Goal: Information Seeking & Learning: Learn about a topic

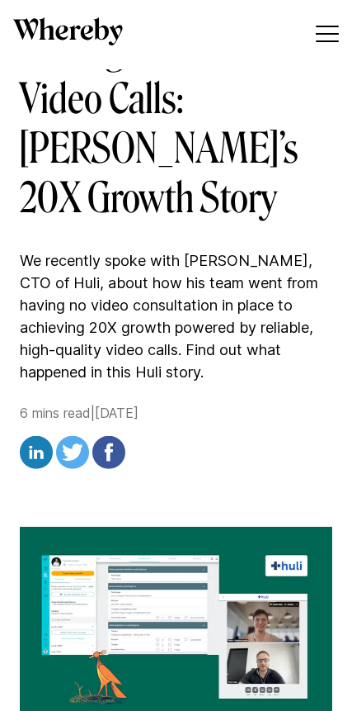
scroll to position [234, 0]
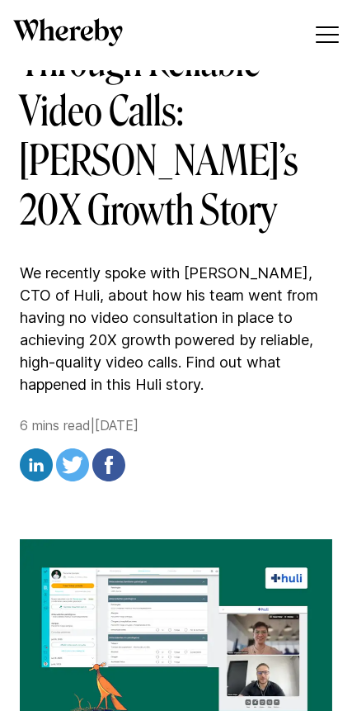
click at [321, 37] on div at bounding box center [327, 34] width 23 height 17
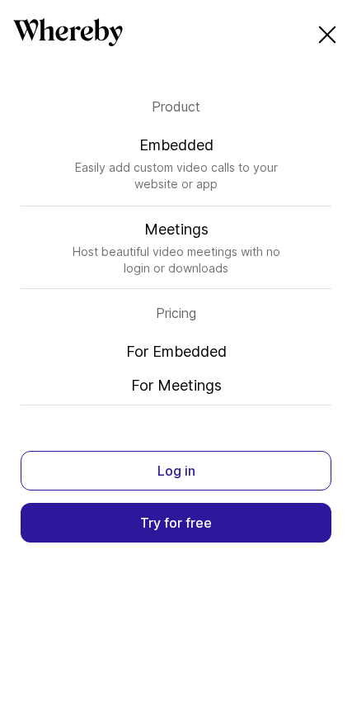
scroll to position [220, 0]
click at [223, 362] on link "For Embedded" at bounding box center [176, 351] width 311 height 21
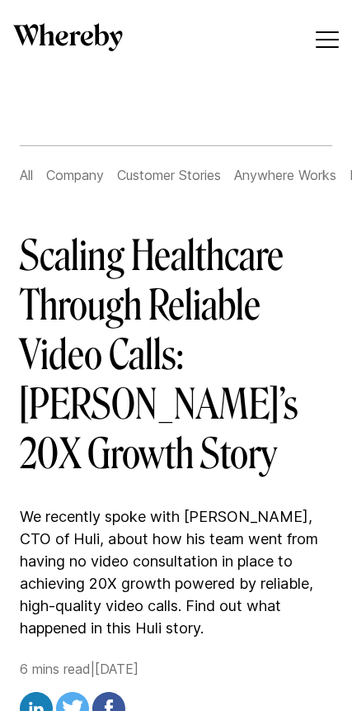
click at [328, 26] on button at bounding box center [327, 40] width 36 height 40
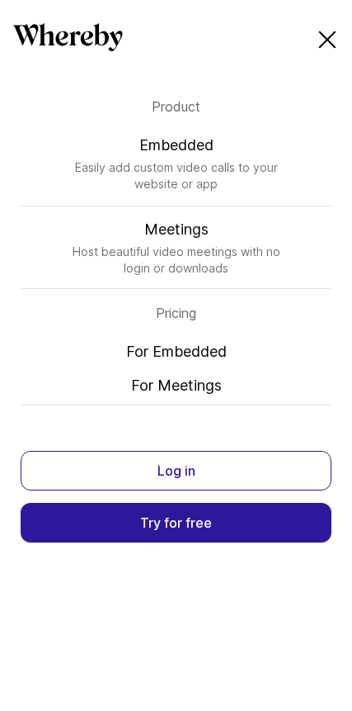
click at [337, 25] on button at bounding box center [327, 40] width 36 height 40
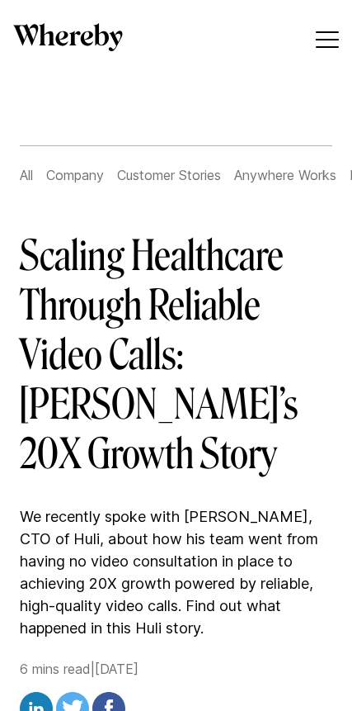
click at [319, 39] on span at bounding box center [327, 40] width 23 height 2
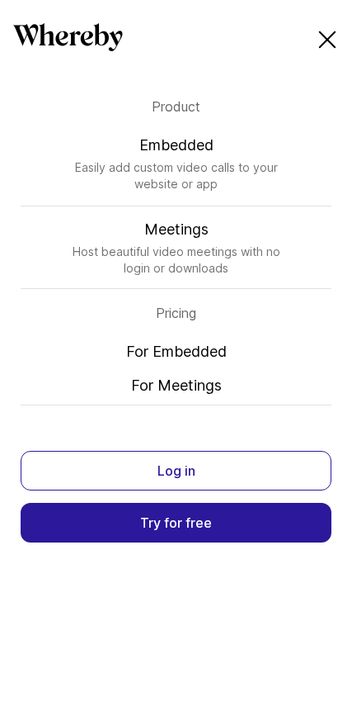
click at [5, 306] on ul "Product Embedded Easily add custom video calls to your website or app Meetings …" at bounding box center [176, 355] width 352 height 711
click at [333, 38] on div at bounding box center [327, 39] width 23 height 17
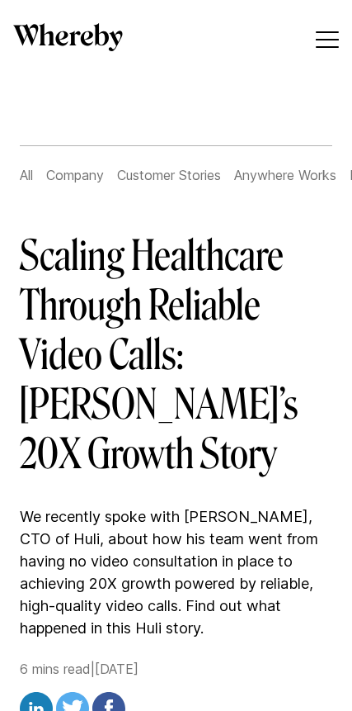
click at [24, 182] on link "All" at bounding box center [26, 175] width 13 height 17
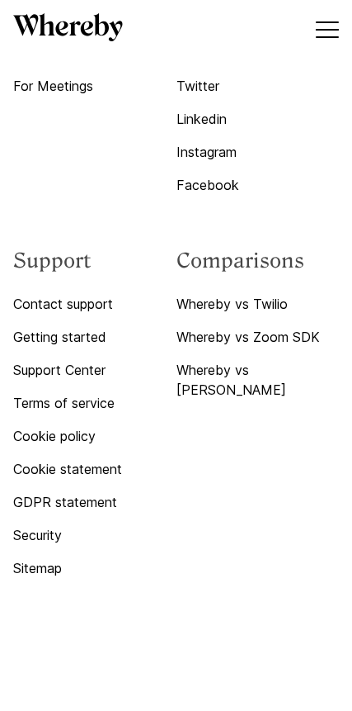
scroll to position [5342, 0]
click at [258, 371] on link "Whereby vs [PERSON_NAME]" at bounding box center [258, 381] width 163 height 40
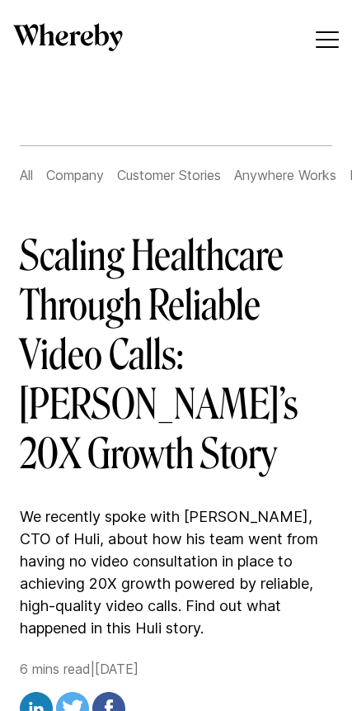
click at [88, 180] on link "Company" at bounding box center [75, 175] width 58 height 17
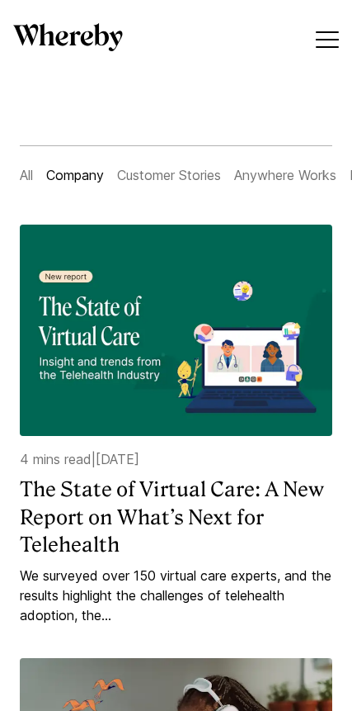
click at [162, 182] on link "Customer Stories" at bounding box center [169, 175] width 104 height 17
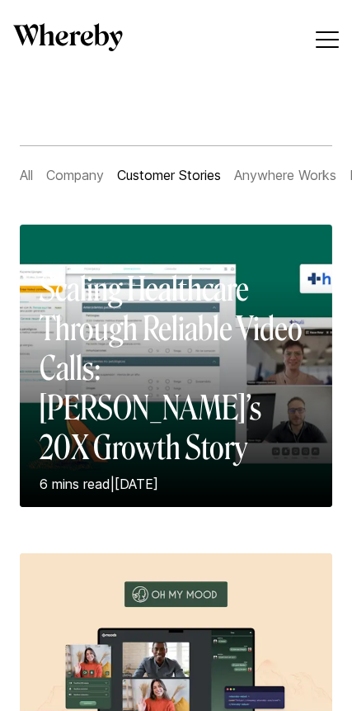
click at [269, 168] on link "Anywhere Works" at bounding box center [285, 175] width 102 height 17
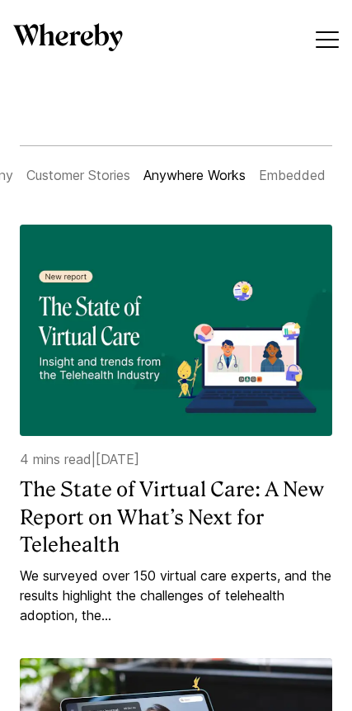
scroll to position [0, 90]
click at [295, 180] on link "Embedded" at bounding box center [293, 175] width 67 height 17
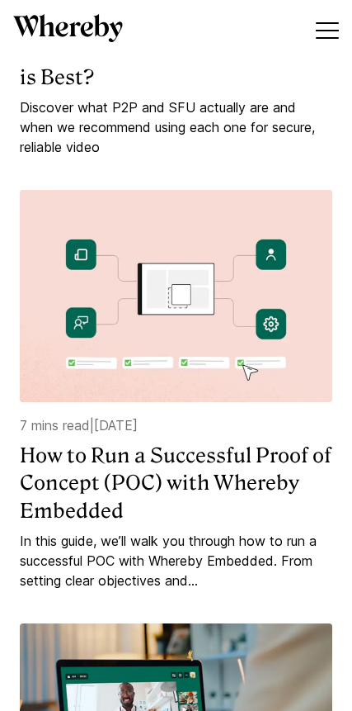
scroll to position [221, 0]
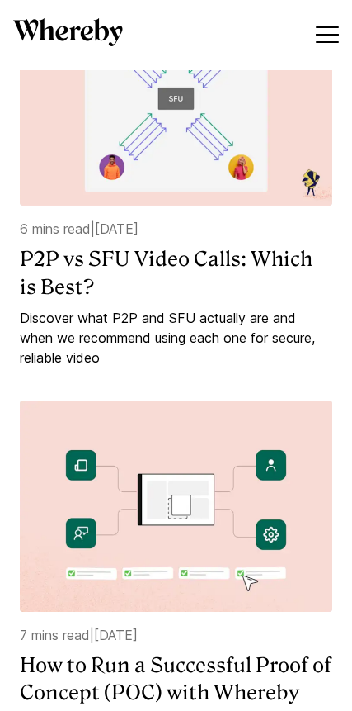
click at [336, 26] on button at bounding box center [327, 36] width 36 height 40
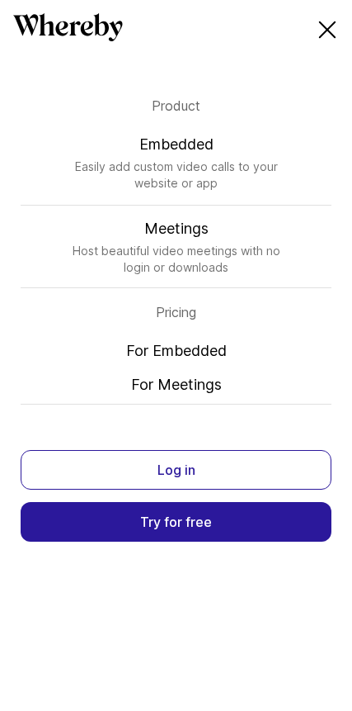
scroll to position [768, 0]
click at [310, 17] on button at bounding box center [327, 32] width 36 height 40
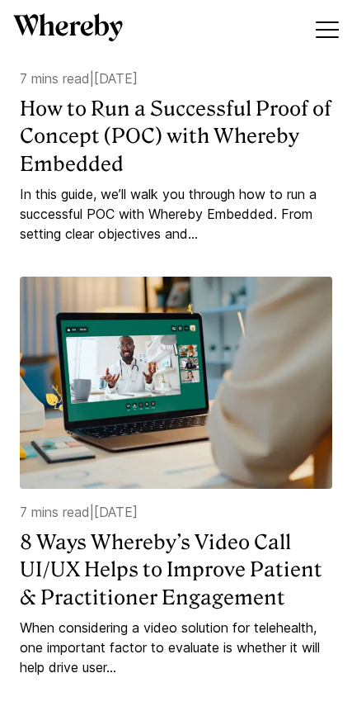
click at [323, 25] on div at bounding box center [327, 30] width 23 height 17
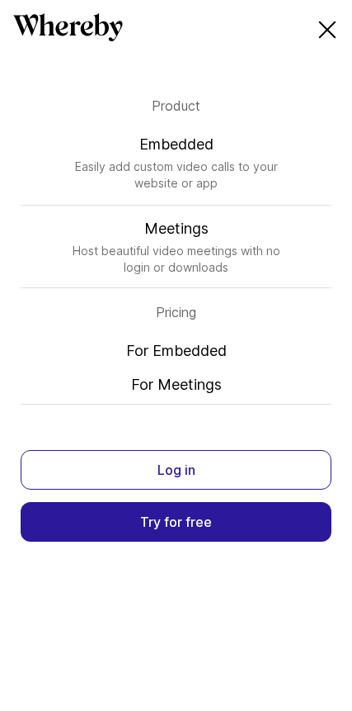
click at [325, 26] on div at bounding box center [327, 30] width 23 height 17
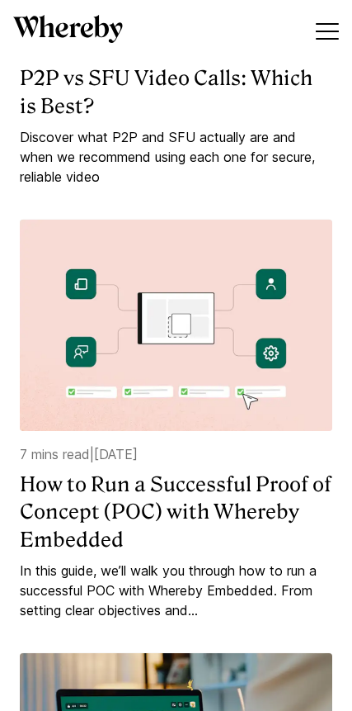
scroll to position [360, 0]
